Goal: Task Accomplishment & Management: Manage account settings

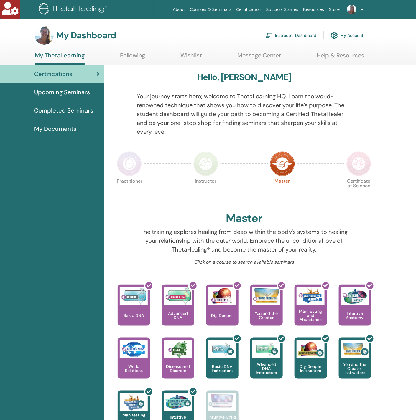
click at [289, 36] on link "Instructor Dashboard" at bounding box center [291, 35] width 51 height 13
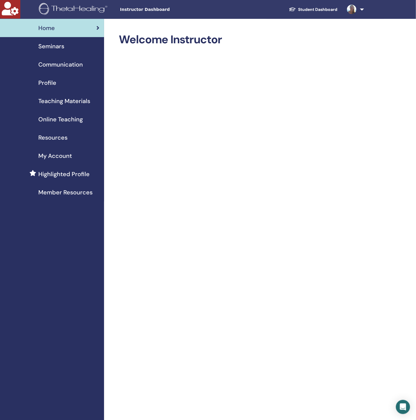
click at [50, 44] on span "Seminars" at bounding box center [51, 46] width 26 height 9
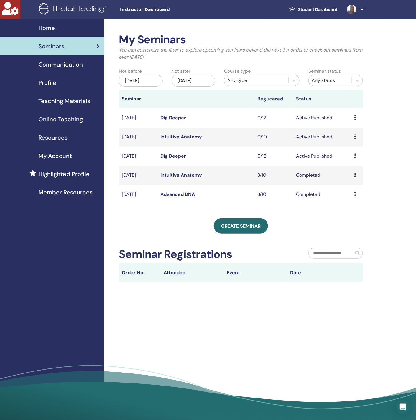
click at [53, 152] on span "My Account" at bounding box center [55, 156] width 34 height 9
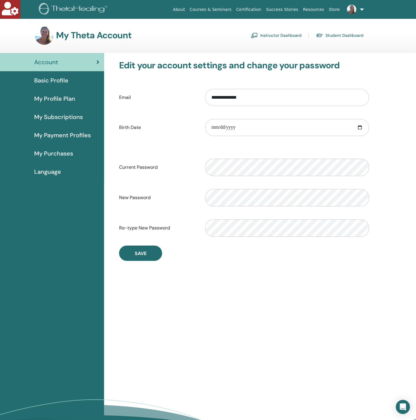
click at [63, 98] on span "My Profile Plan" at bounding box center [54, 98] width 41 height 9
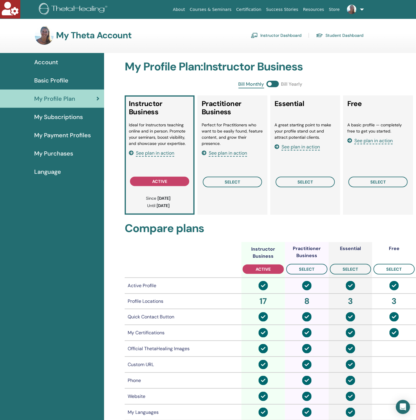
click at [60, 149] on span "My Purchases" at bounding box center [53, 153] width 39 height 9
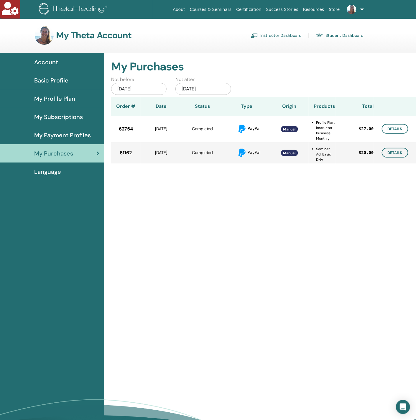
click at [59, 76] on span "Basic Profile" at bounding box center [51, 80] width 34 height 9
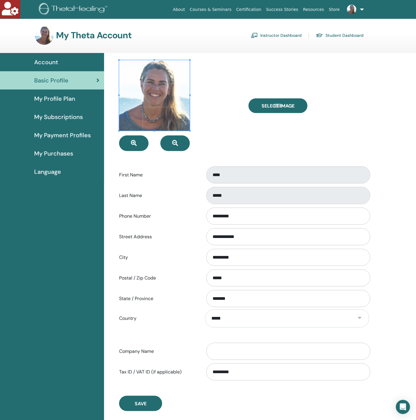
click at [71, 98] on span "My Profile Plan" at bounding box center [54, 98] width 41 height 9
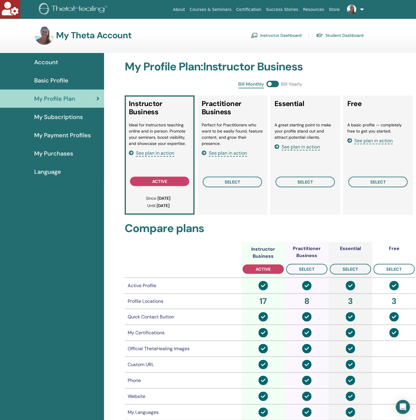
click at [70, 119] on span "My Subscriptions" at bounding box center [58, 117] width 49 height 9
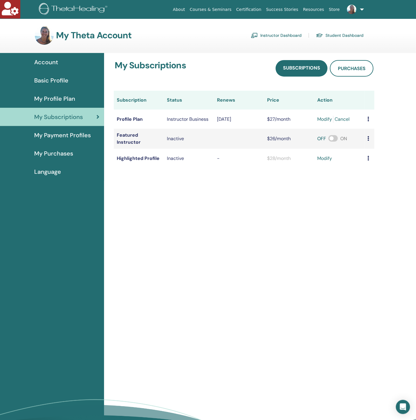
click at [71, 135] on span "My Payment Profiles" at bounding box center [62, 135] width 57 height 9
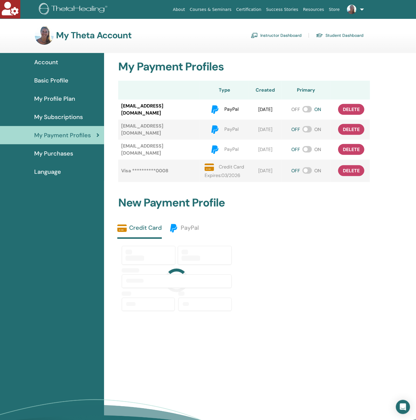
click at [73, 156] on div "My Purchases" at bounding box center [52, 153] width 95 height 9
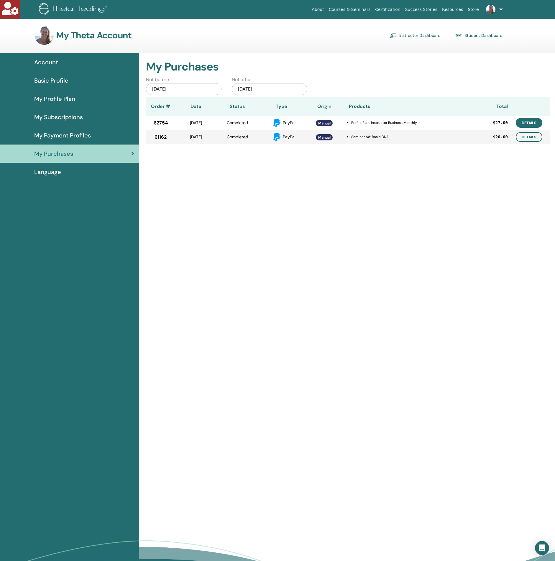
click at [416, 124] on link "Details" at bounding box center [529, 123] width 27 height 10
click at [416, 139] on link "Details" at bounding box center [529, 137] width 27 height 10
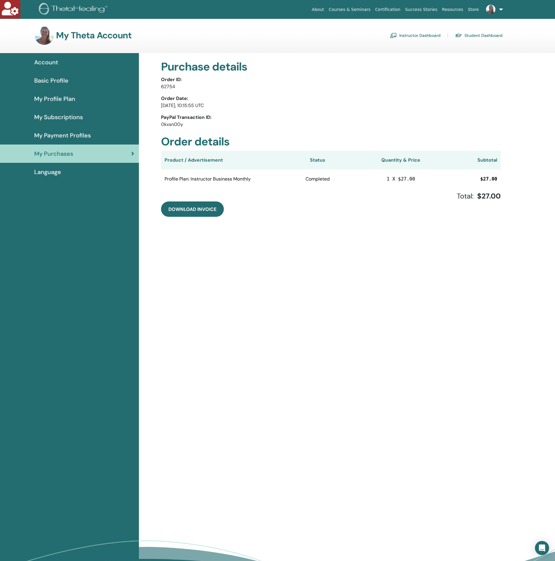
drag, startPoint x: 190, startPoint y: 213, endPoint x: 184, endPoint y: 200, distance: 14.0
click at [184, 200] on div "Total: $27.00" at bounding box center [331, 196] width 340 height 11
click at [185, 208] on span "Download Invoice" at bounding box center [192, 209] width 48 height 6
click at [192, 210] on span "Download Invoice" at bounding box center [192, 209] width 48 height 6
